Goal: Task Accomplishment & Management: Manage account settings

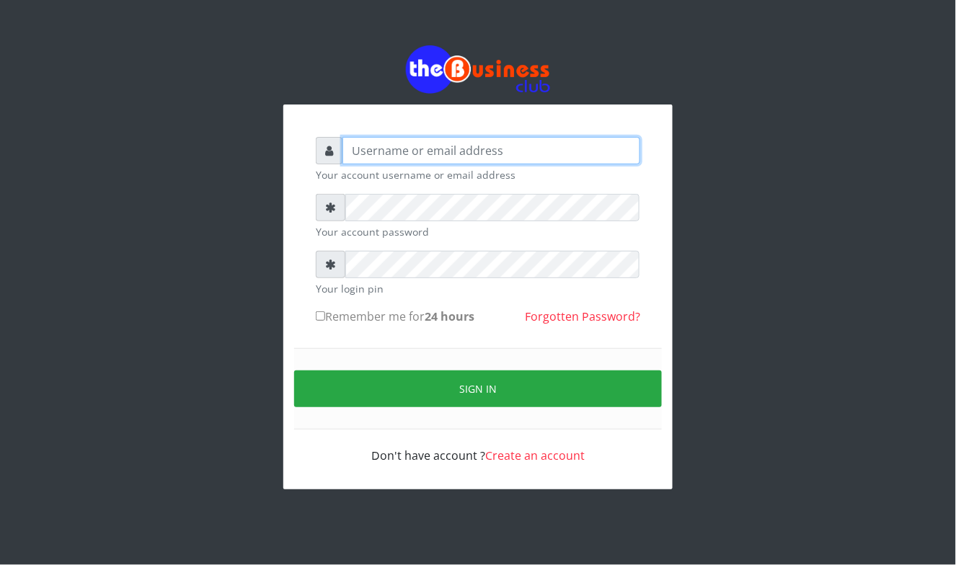
type input "Mavincio"
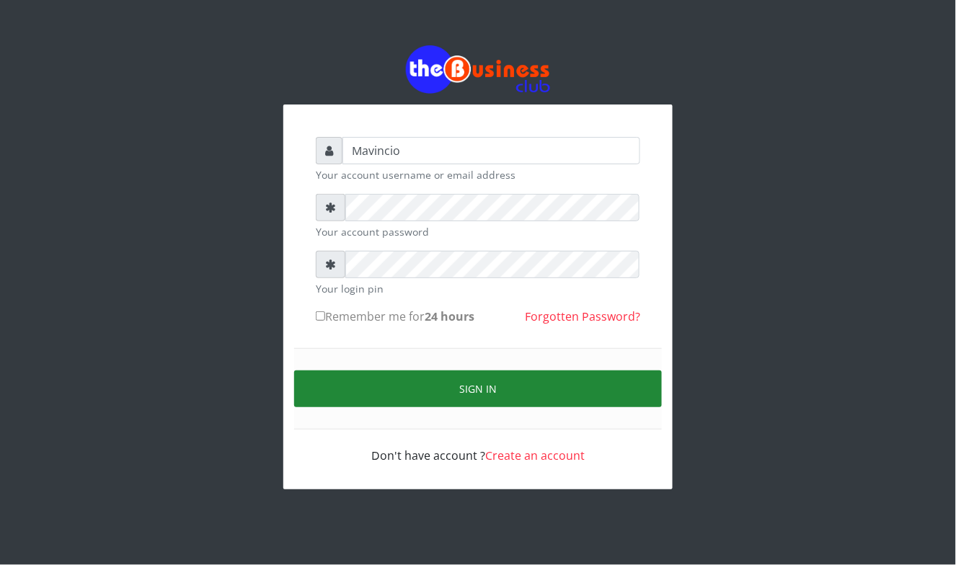
click at [439, 390] on button "Sign in" at bounding box center [478, 389] width 368 height 37
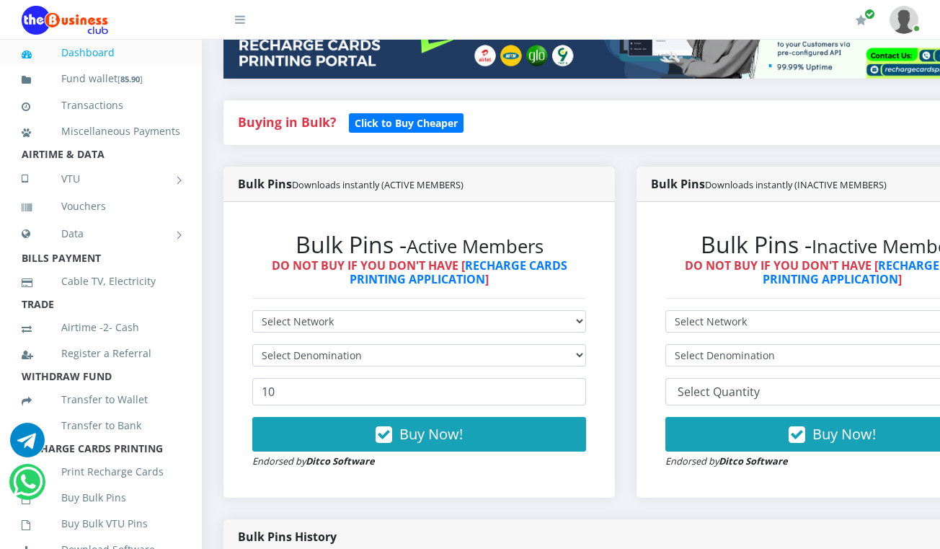
scroll to position [307, 0]
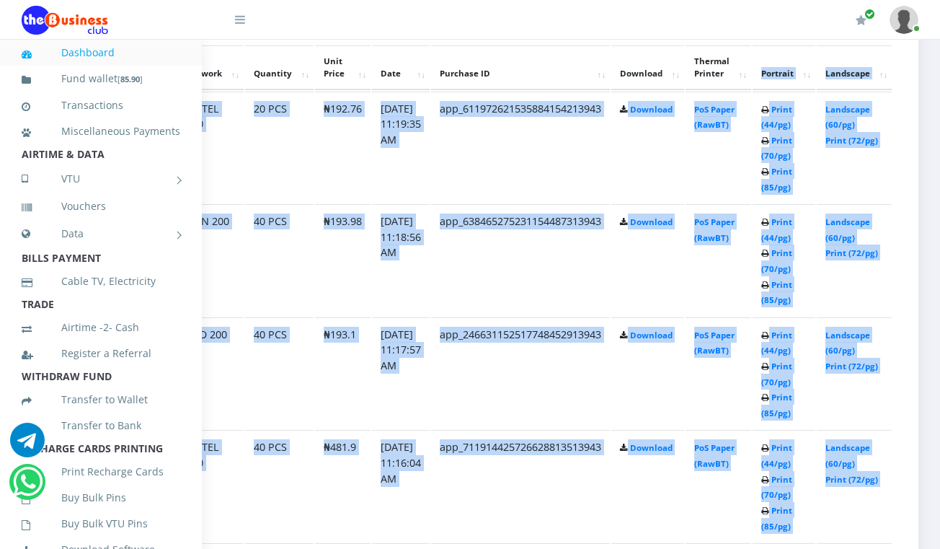
scroll to position [901, 133]
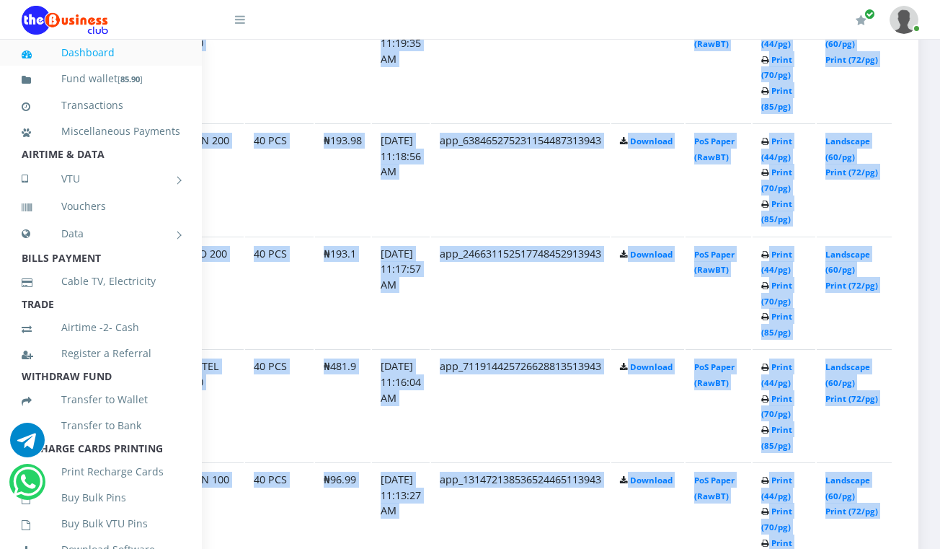
drag, startPoint x: 936, startPoint y: 541, endPoint x: 947, endPoint y: 540, distance: 11.6
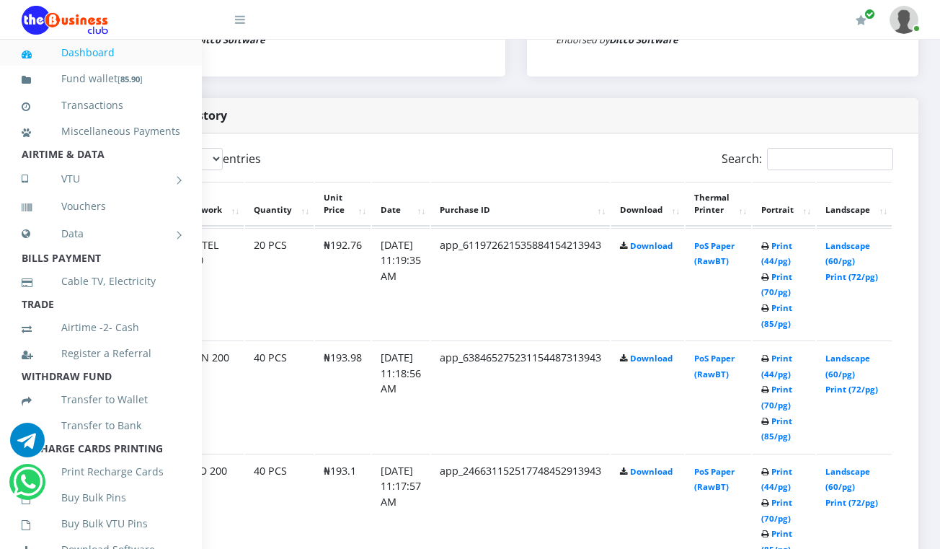
scroll to position [671, 133]
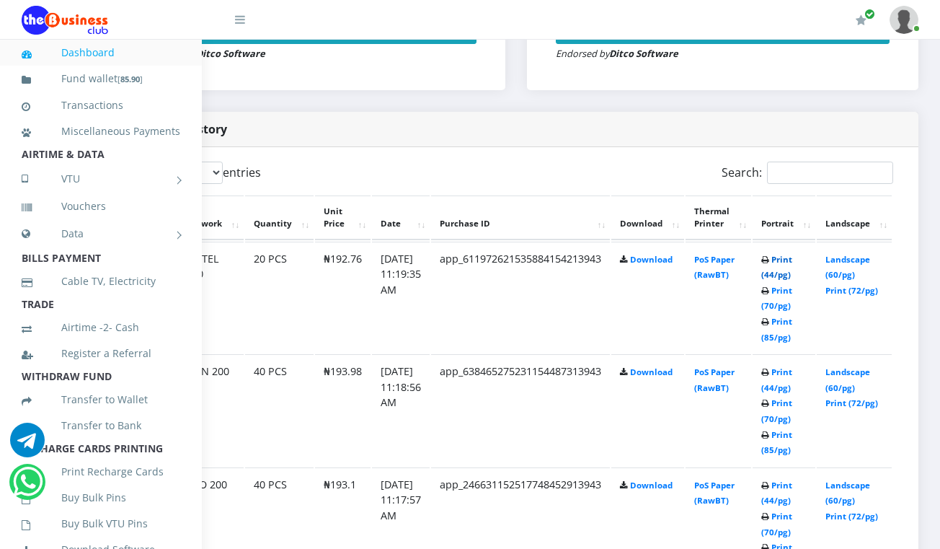
click at [773, 261] on link "Print (44/pg)" at bounding box center [776, 267] width 31 height 27
click at [766, 371] on link "Print (44/pg)" at bounding box center [776, 379] width 31 height 27
click at [774, 483] on link "Print (44/pg)" at bounding box center [776, 492] width 31 height 27
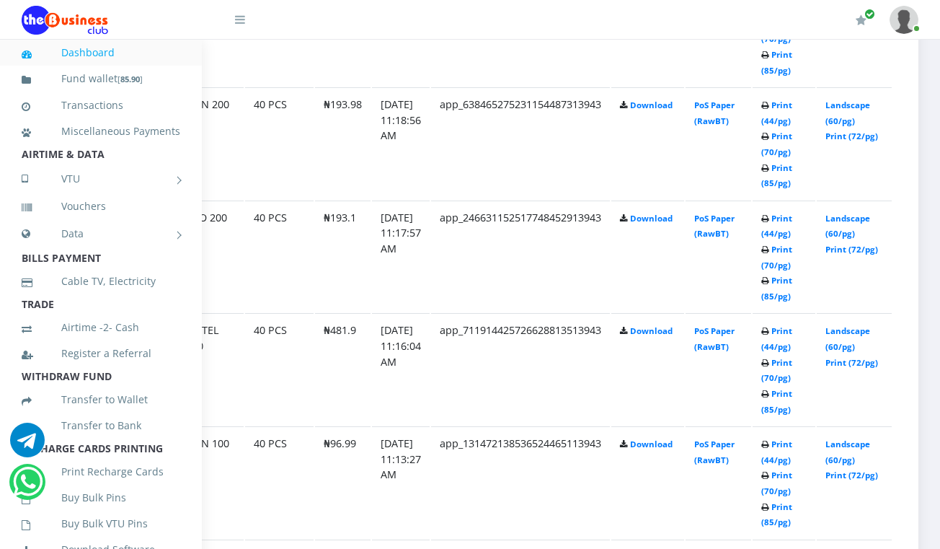
scroll to position [940, 133]
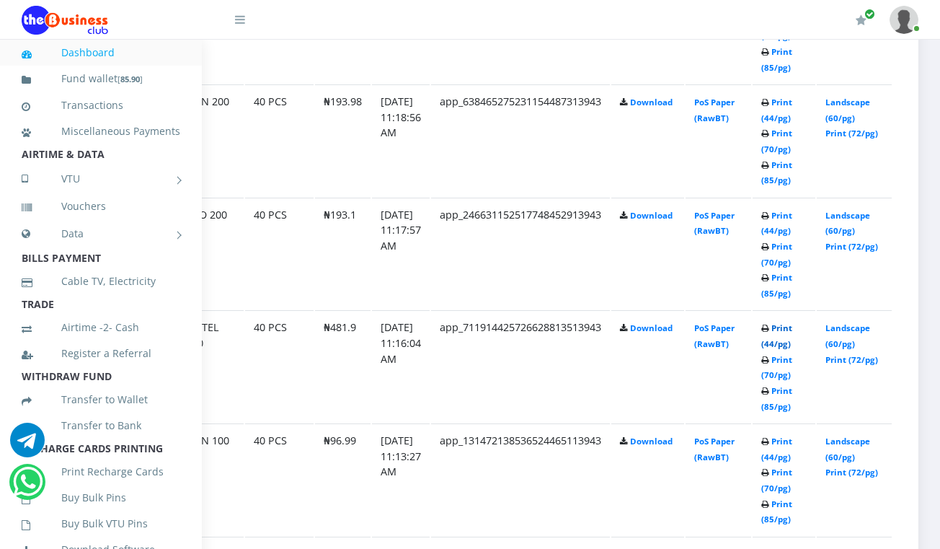
click at [769, 327] on link "Print (44/pg)" at bounding box center [776, 335] width 31 height 27
click at [763, 442] on link "Print (44/pg)" at bounding box center [776, 449] width 31 height 27
click at [116, 104] on link "Transactions" at bounding box center [101, 105] width 159 height 33
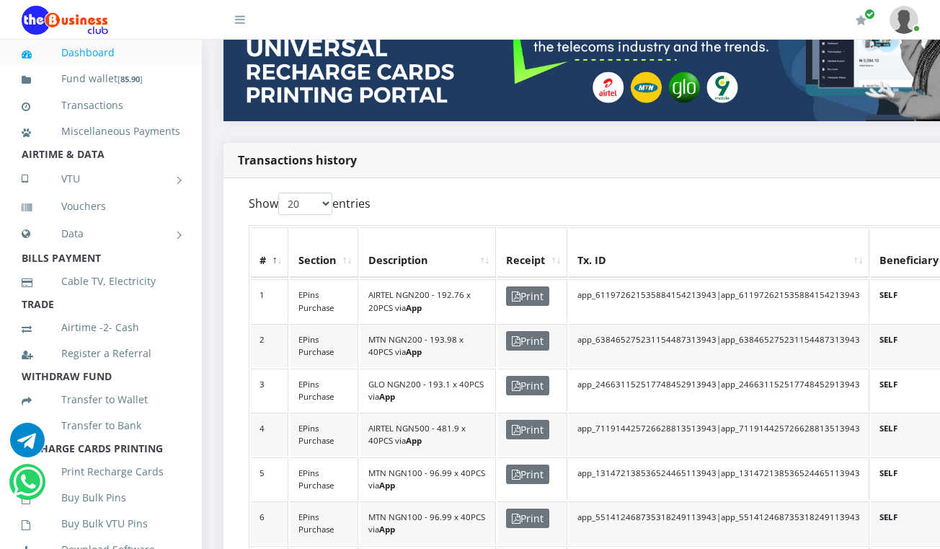
scroll to position [180, 0]
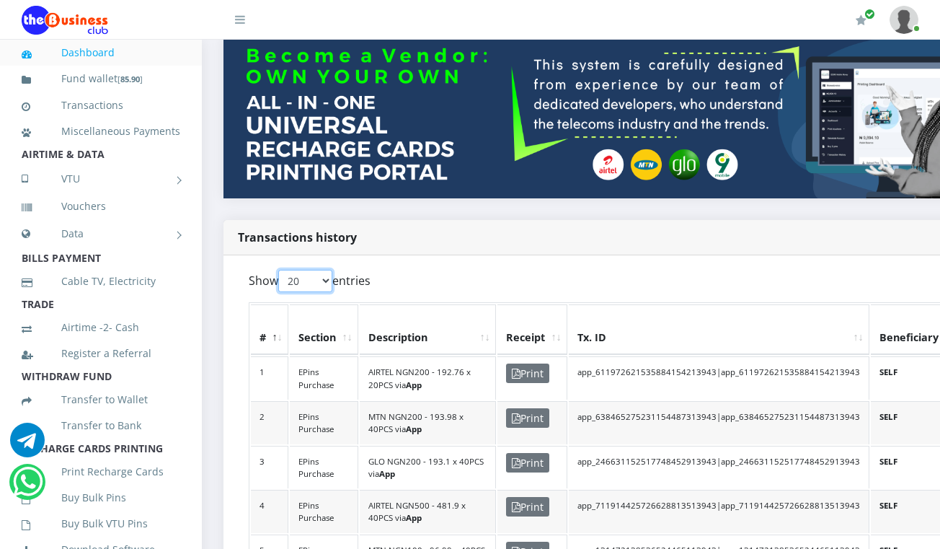
click at [326, 273] on select "20 50 100 All" at bounding box center [305, 281] width 54 height 22
click at [280, 270] on select "20 50 100 All" at bounding box center [305, 281] width 54 height 22
click at [319, 272] on select "20 50 100 All" at bounding box center [305, 281] width 54 height 22
select select "-1"
click at [280, 270] on select "20 50 100 All" at bounding box center [305, 281] width 54 height 22
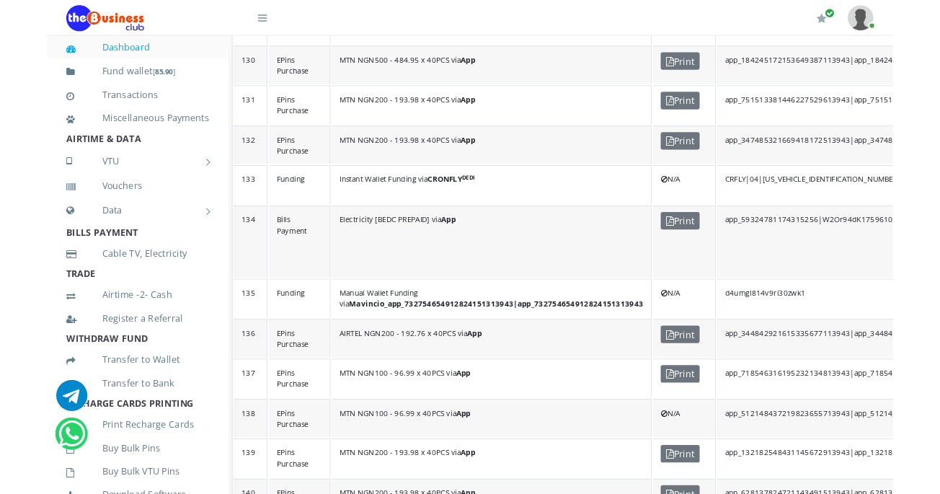
scroll to position [6242, 38]
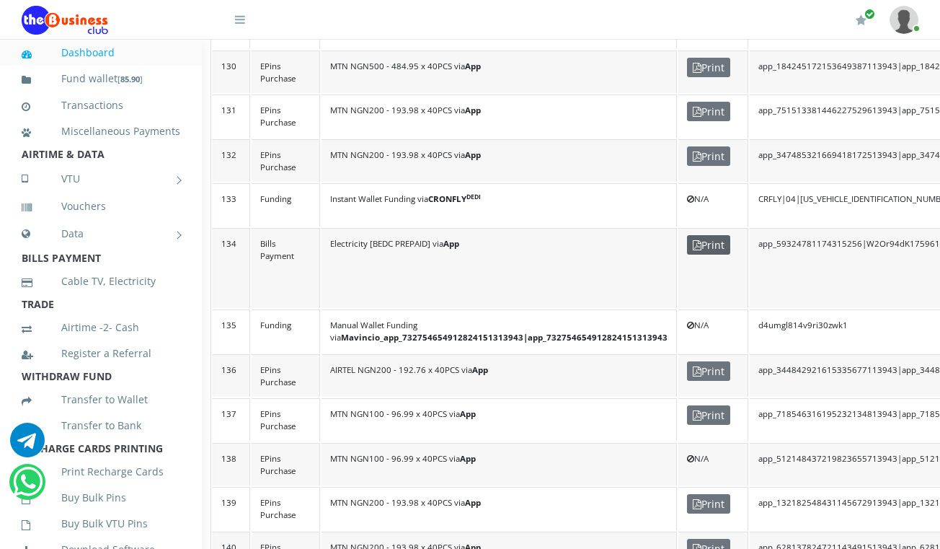
click at [693, 240] on icon at bounding box center [697, 245] width 9 height 10
